Goal: Transaction & Acquisition: Obtain resource

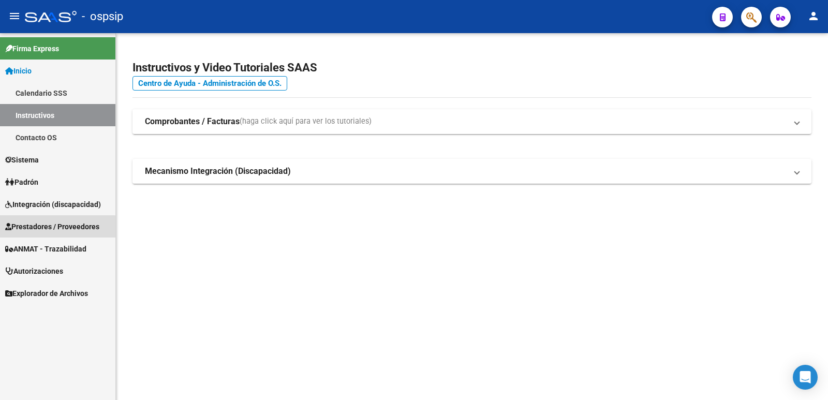
click at [27, 229] on span "Prestadores / Proveedores" at bounding box center [52, 226] width 94 height 11
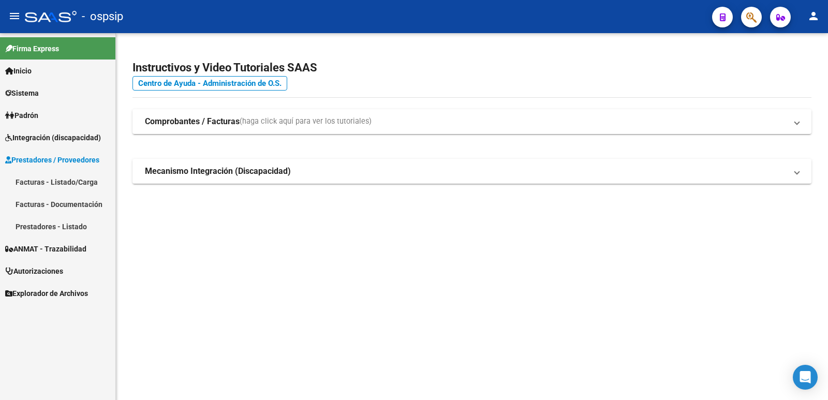
click at [38, 182] on link "Facturas - Listado/Carga" at bounding box center [57, 182] width 115 height 22
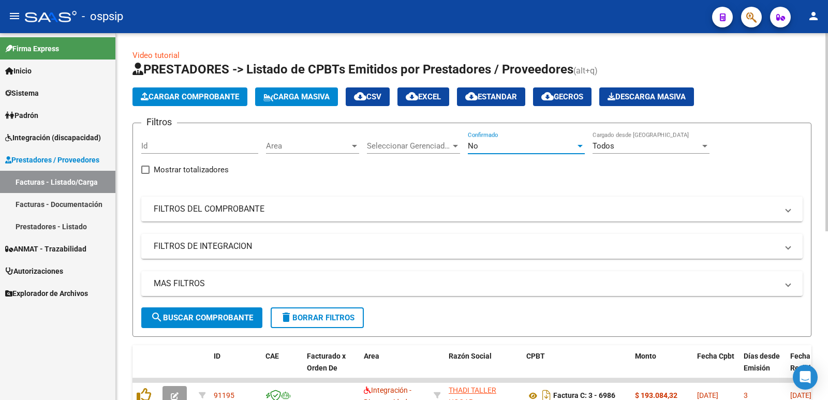
click at [479, 145] on div "No" at bounding box center [522, 145] width 108 height 9
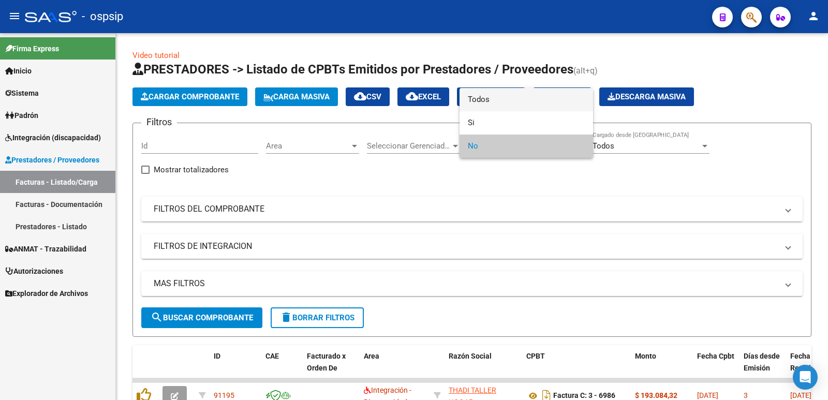
click at [477, 99] on span "Todos" at bounding box center [526, 99] width 117 height 23
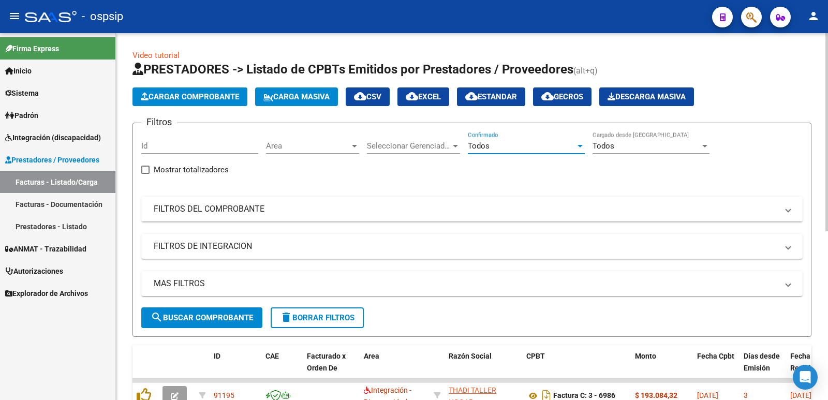
click at [445, 217] on mat-expansion-panel-header "FILTROS DEL COMPROBANTE" at bounding box center [471, 209] width 661 height 25
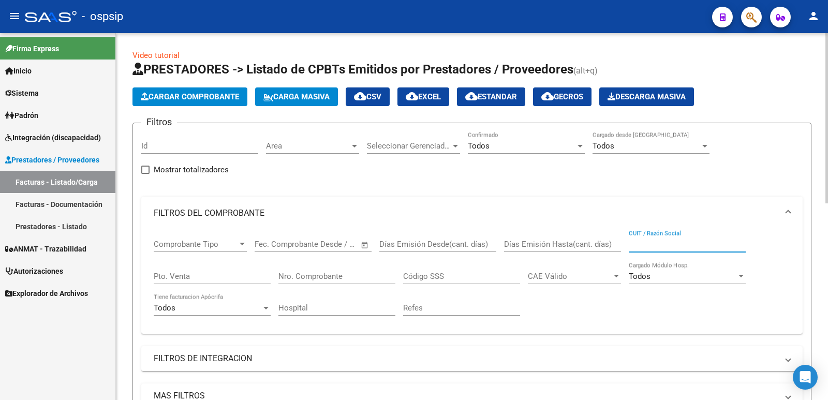
click at [665, 245] on input "CUIT / Razón Social" at bounding box center [686, 244] width 117 height 9
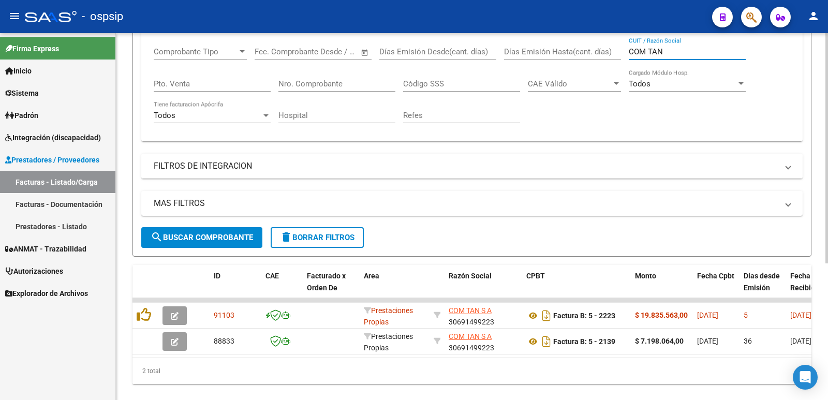
scroll to position [207, 0]
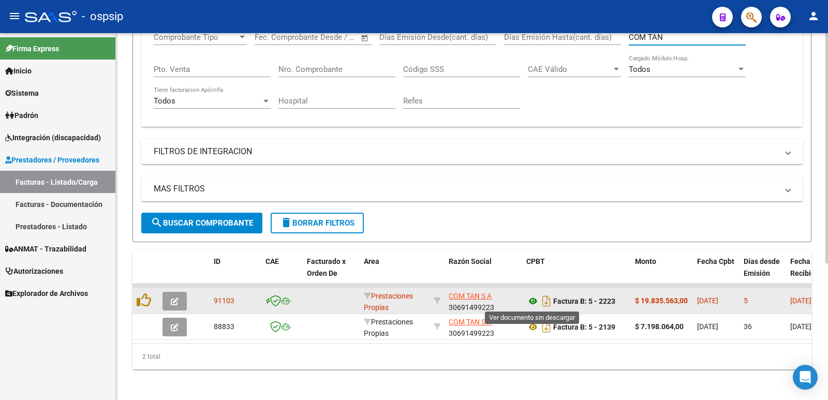
type input "COM TAN"
click at [532, 302] on icon at bounding box center [532, 301] width 13 height 12
click at [549, 301] on icon "Descargar documento" at bounding box center [546, 301] width 13 height 17
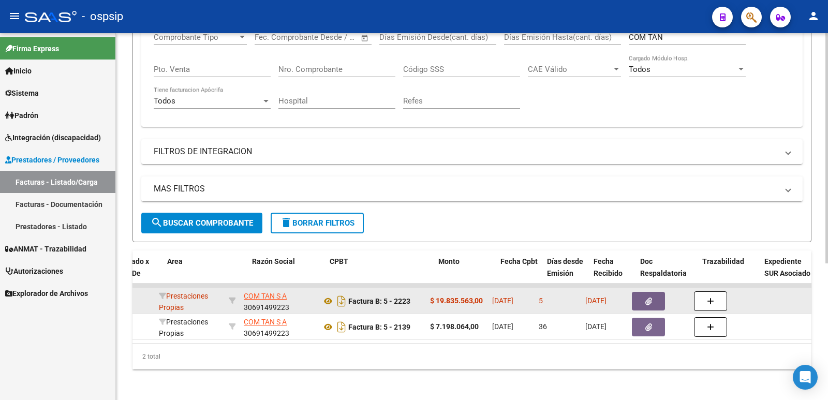
scroll to position [0, 230]
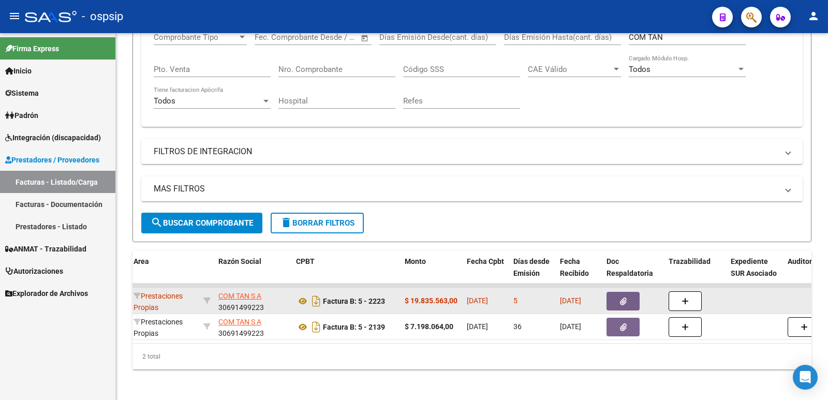
click at [623, 301] on icon "button" at bounding box center [623, 301] width 7 height 8
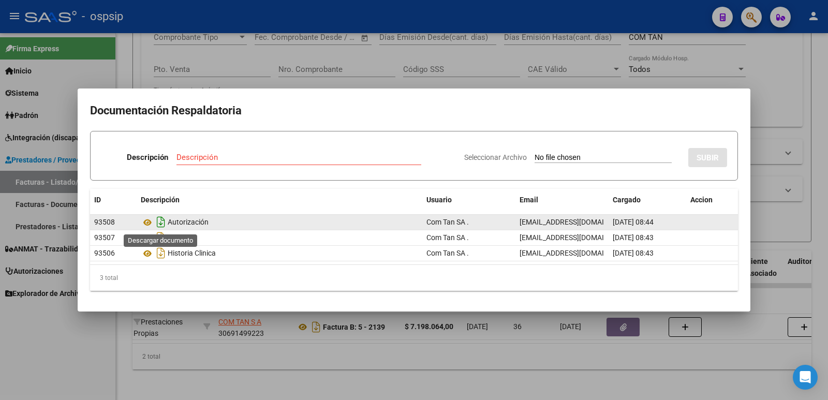
click at [160, 223] on icon "Descargar documento" at bounding box center [160, 222] width 13 height 17
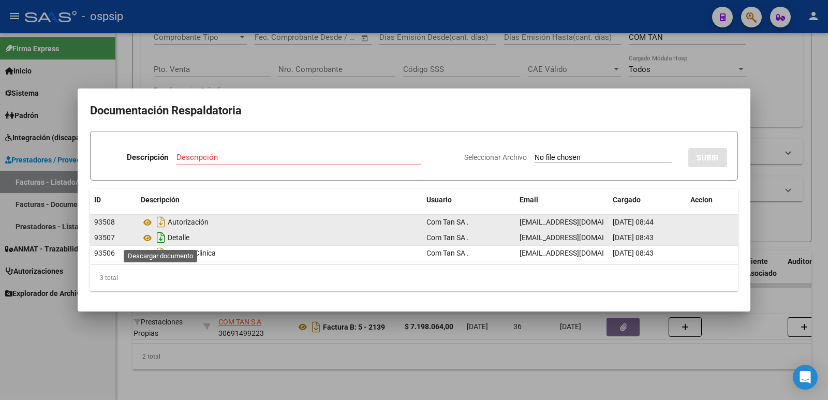
click at [162, 236] on icon "Descargar documento" at bounding box center [160, 237] width 13 height 17
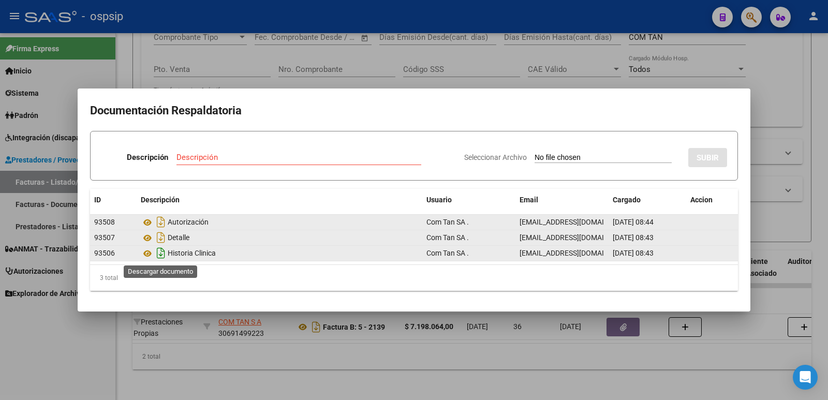
click at [162, 254] on icon "Descargar documento" at bounding box center [160, 253] width 13 height 17
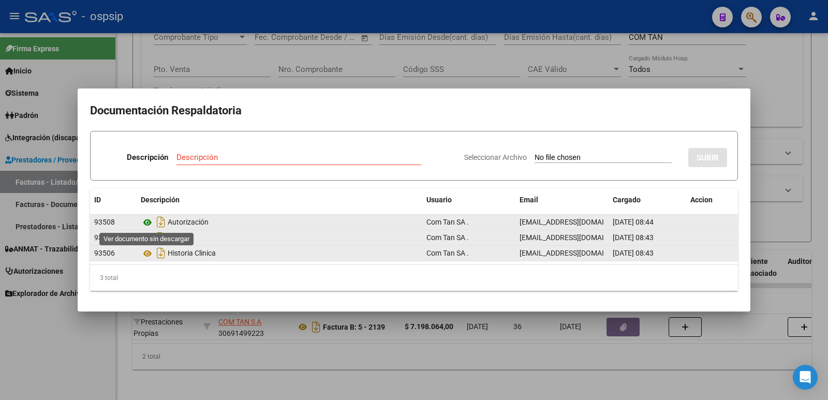
click at [151, 221] on icon at bounding box center [147, 222] width 13 height 12
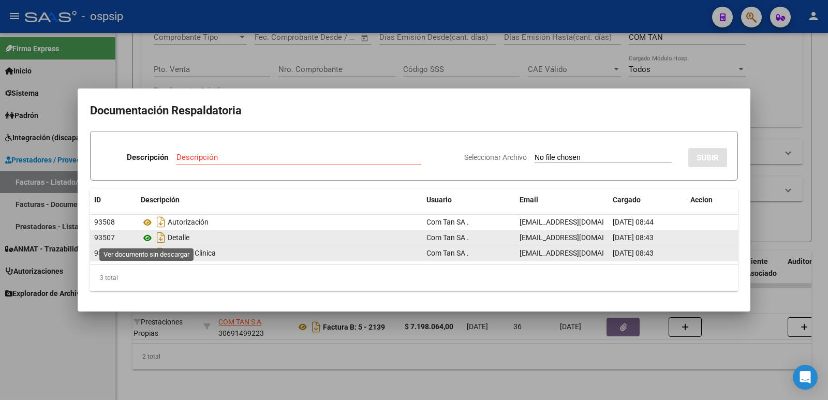
click at [147, 237] on icon at bounding box center [147, 238] width 13 height 12
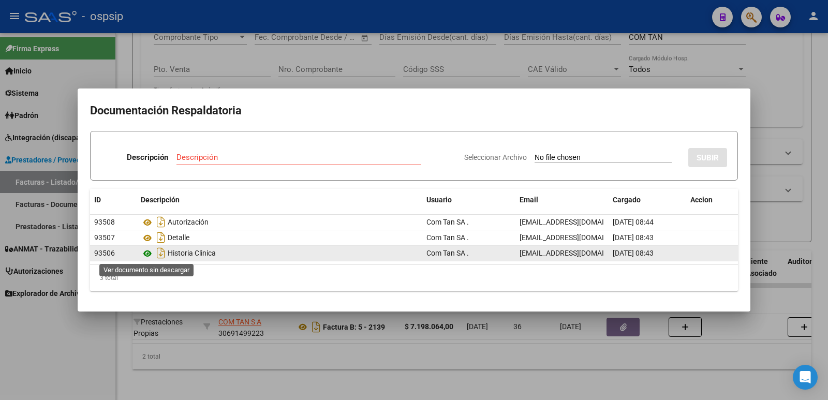
click at [146, 254] on icon at bounding box center [147, 253] width 13 height 12
